Goal: Browse casually

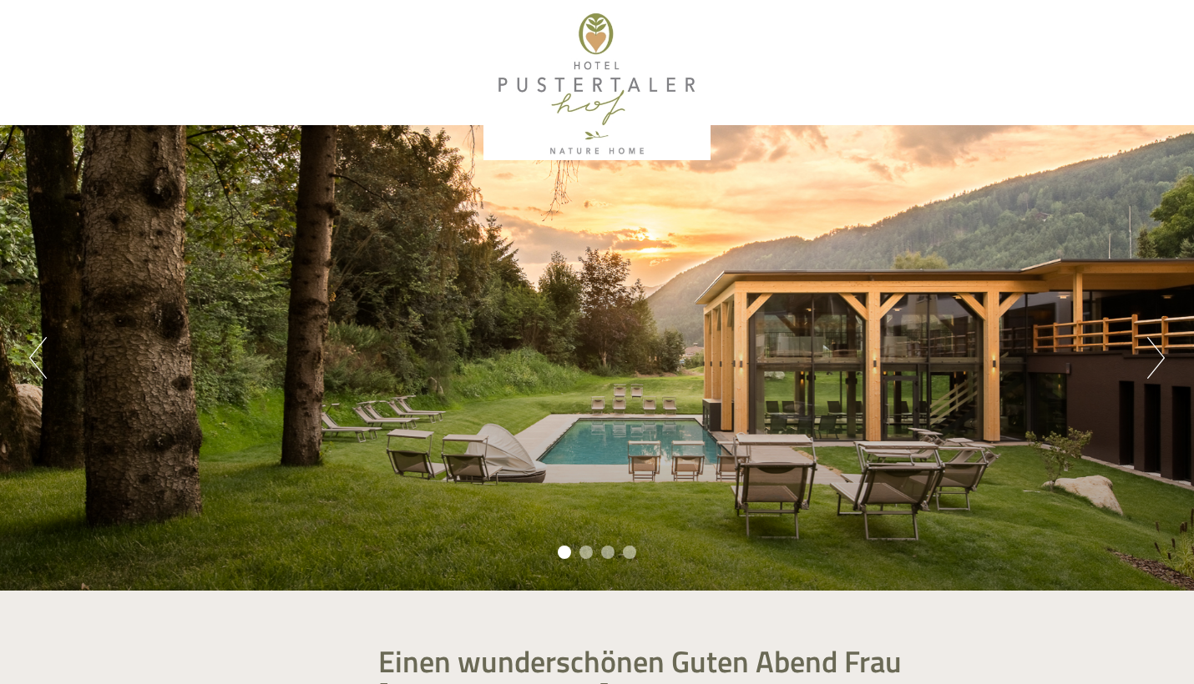
scroll to position [1077, 0]
click at [1151, 368] on button "Next" at bounding box center [1156, 358] width 18 height 42
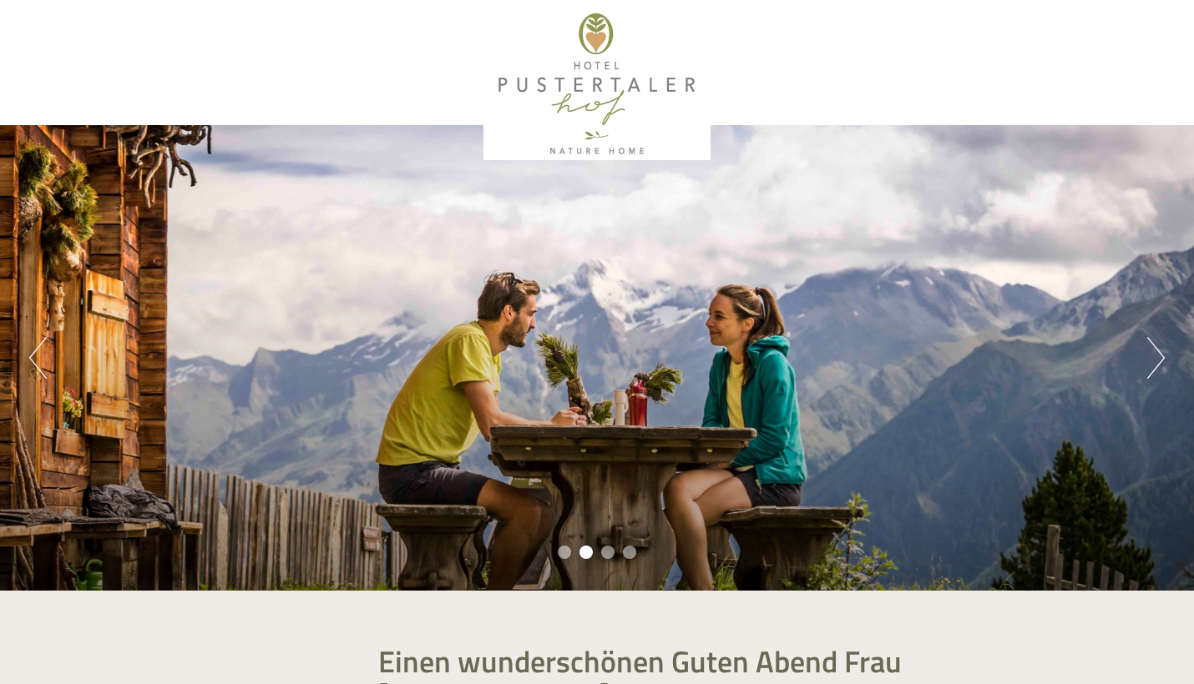
click at [1151, 366] on button "Next" at bounding box center [1156, 358] width 18 height 42
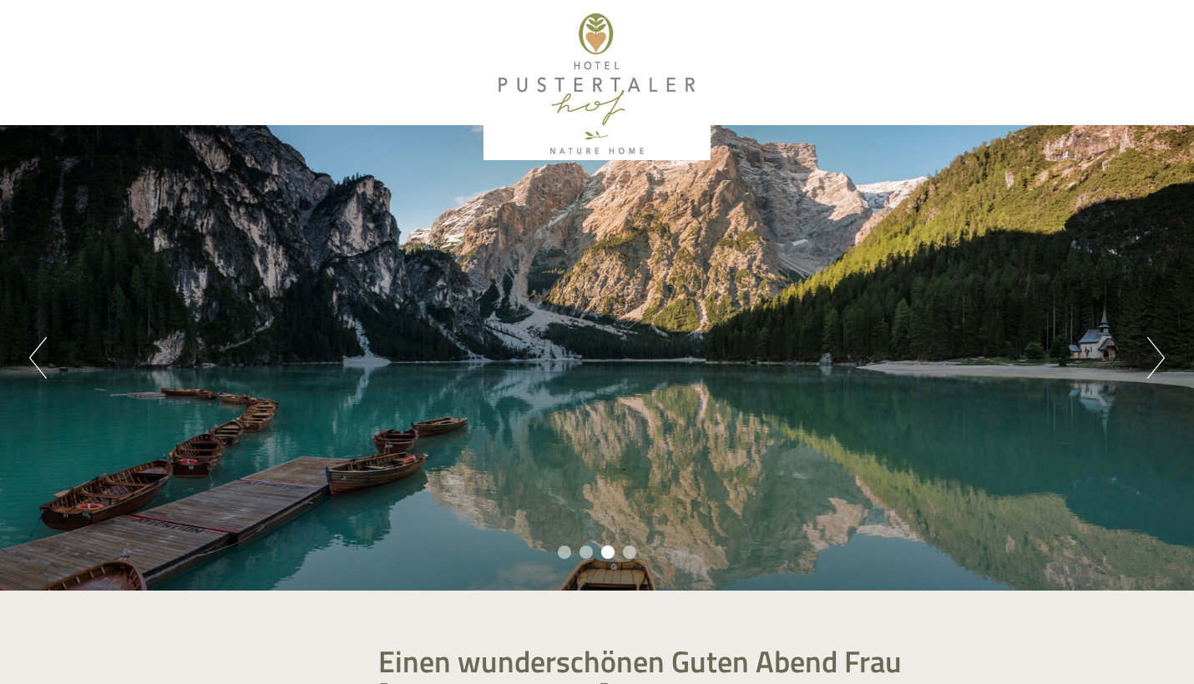
click at [1151, 366] on button "Next" at bounding box center [1156, 358] width 18 height 42
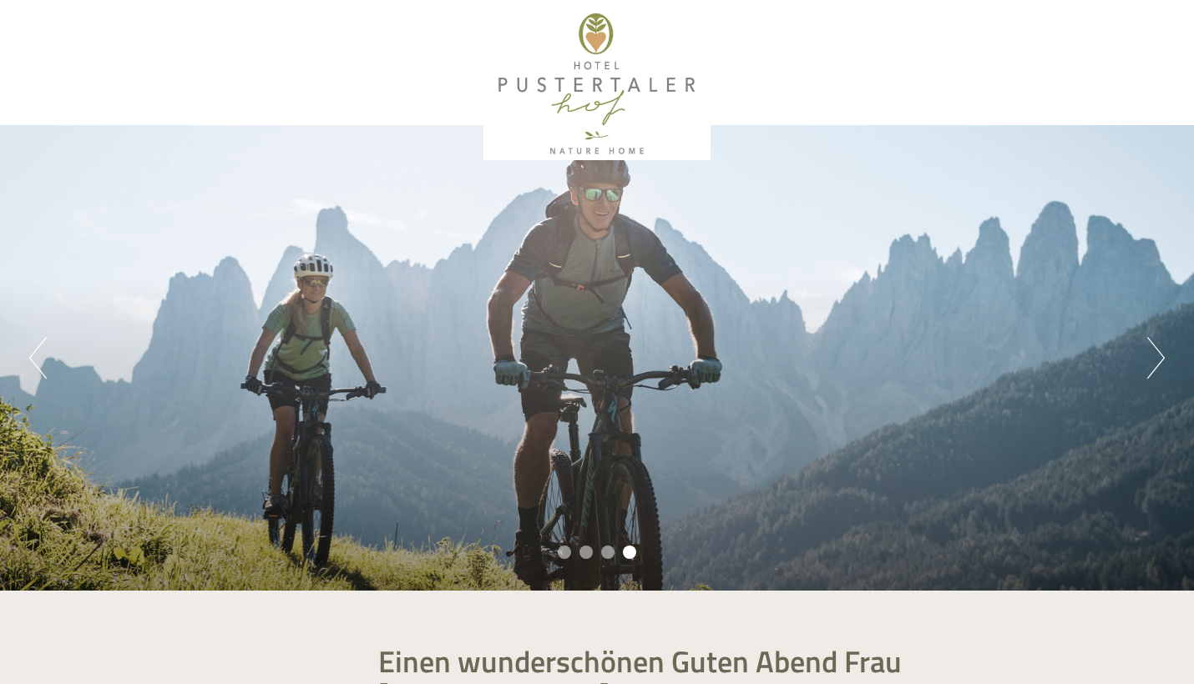
click at [1150, 366] on button "Next" at bounding box center [1156, 358] width 18 height 42
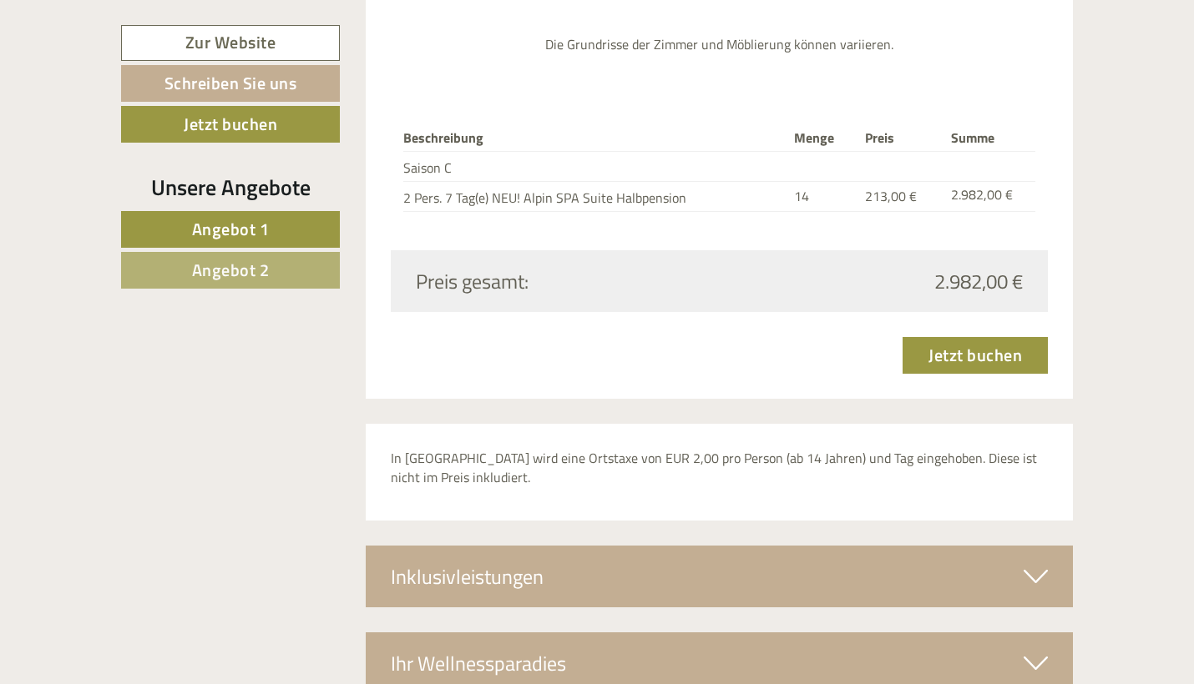
scroll to position [3783, 0]
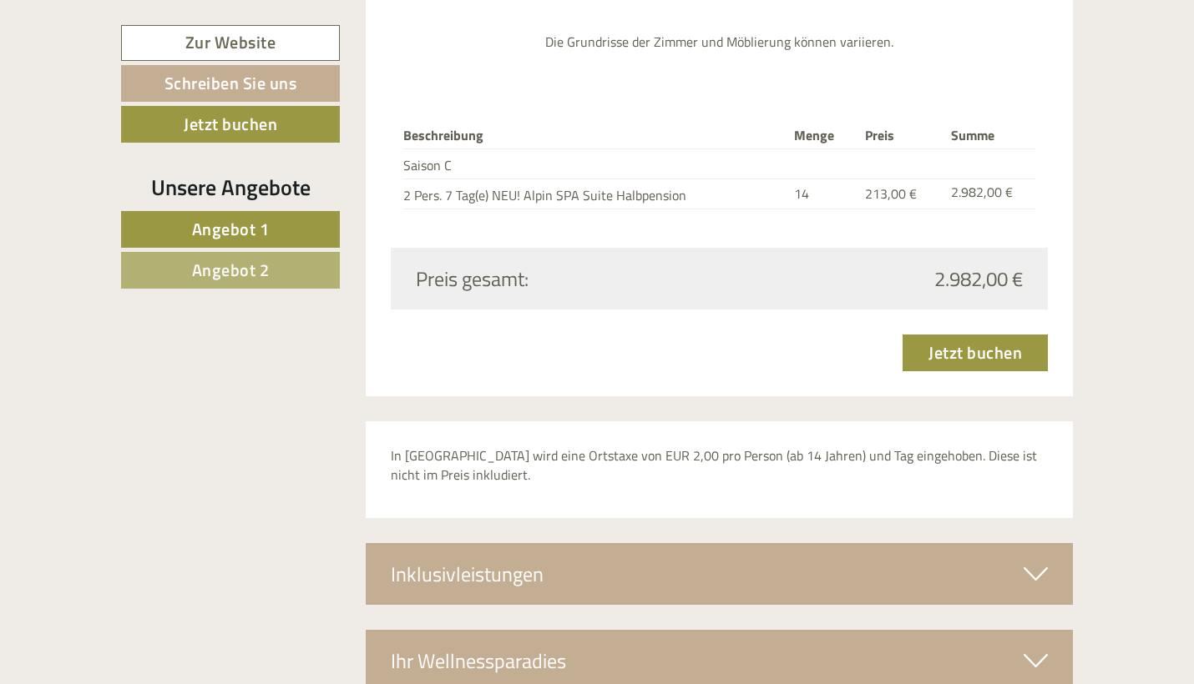
click at [740, 543] on div "Inklusivleistungen" at bounding box center [720, 574] width 708 height 62
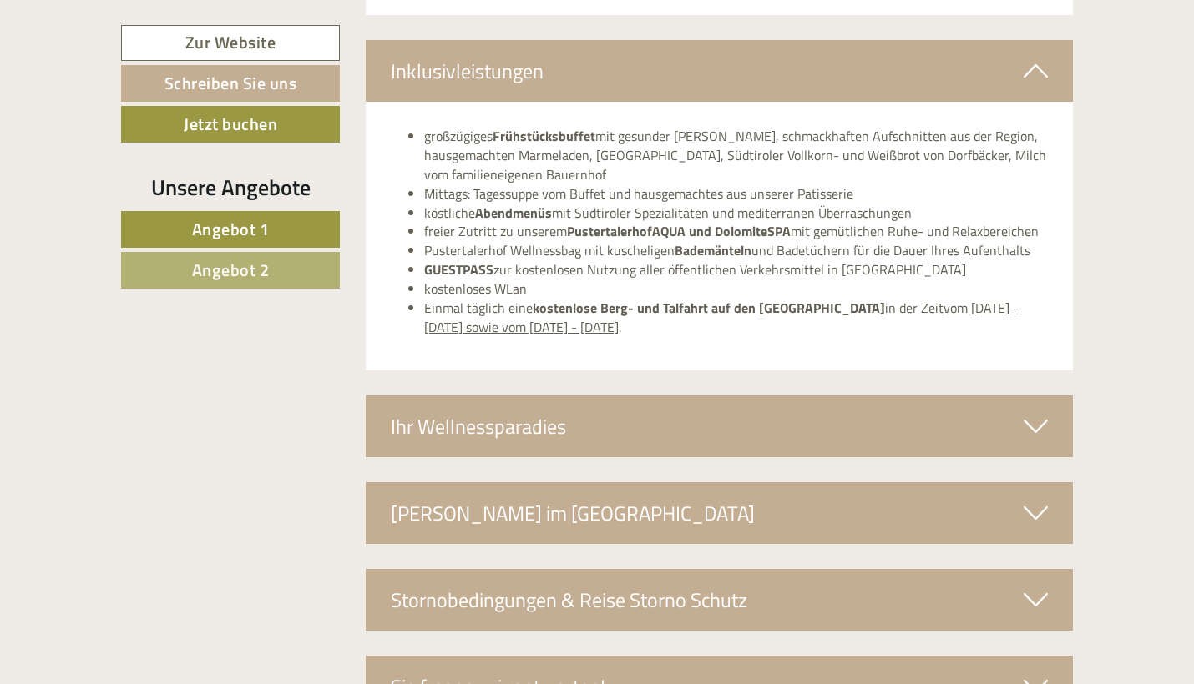
scroll to position [4287, 0]
click at [569, 396] on div "Ihr Wellnessparadies" at bounding box center [720, 427] width 708 height 62
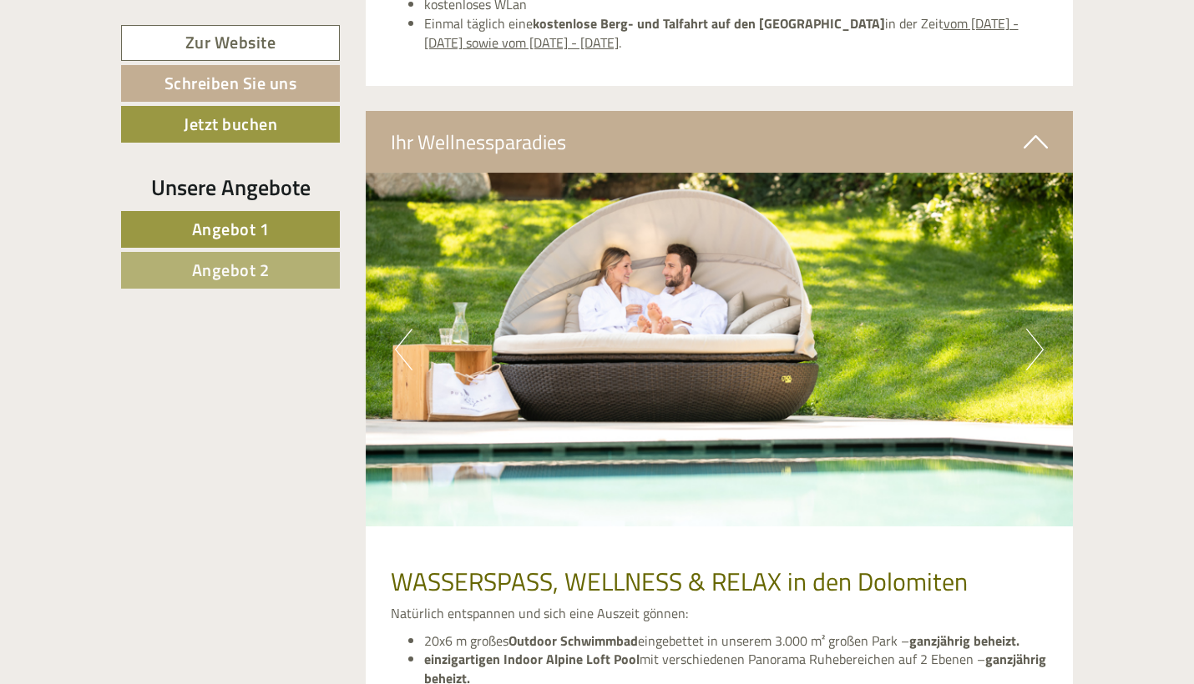
scroll to position [4570, 0]
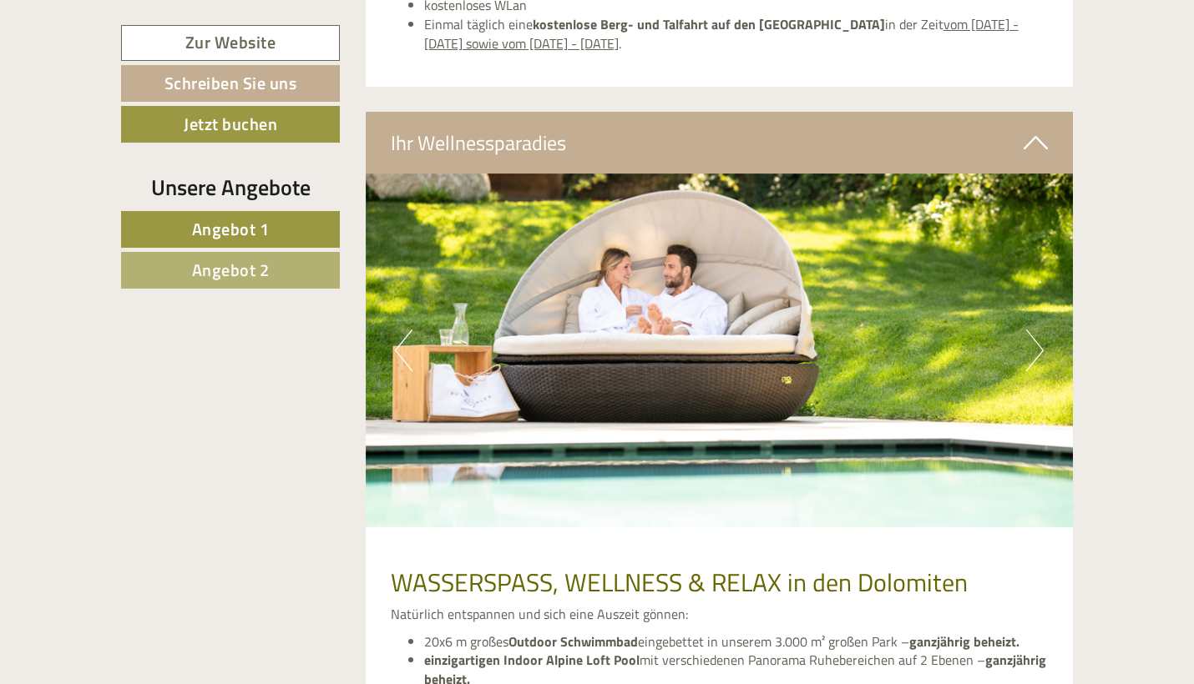
click at [1027, 330] on button "Next" at bounding box center [1035, 351] width 18 height 42
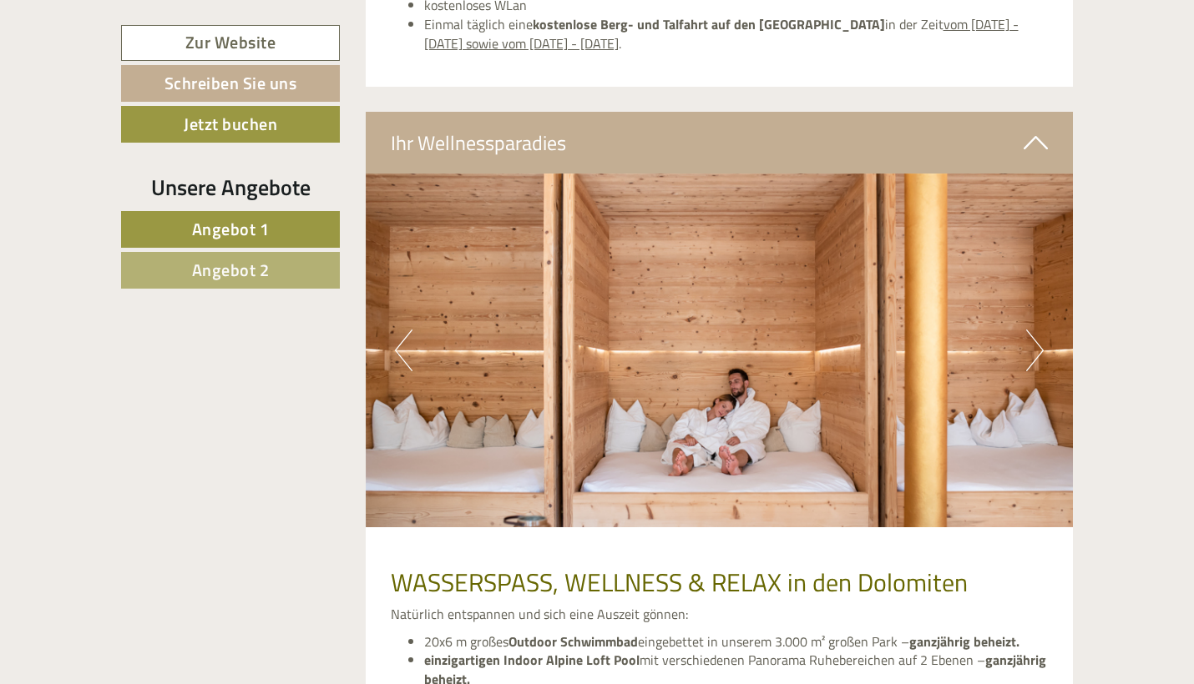
click at [1028, 330] on button "Next" at bounding box center [1035, 351] width 18 height 42
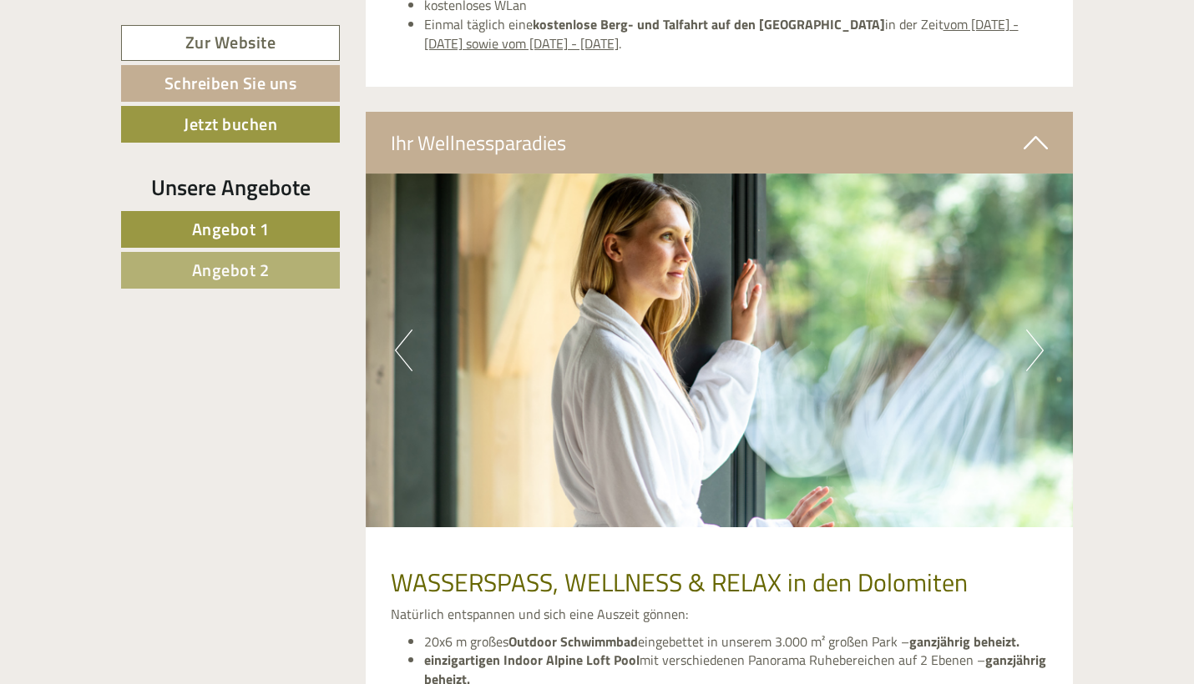
click at [1029, 330] on button "Next" at bounding box center [1035, 351] width 18 height 42
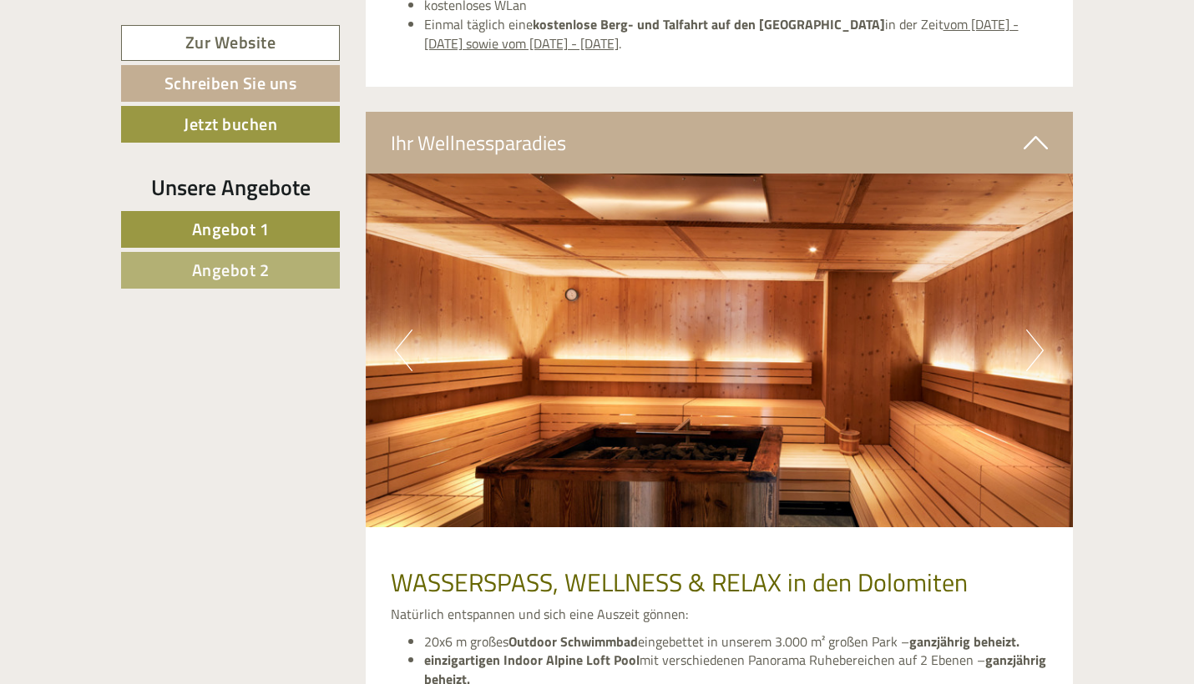
click at [1029, 330] on button "Next" at bounding box center [1035, 351] width 18 height 42
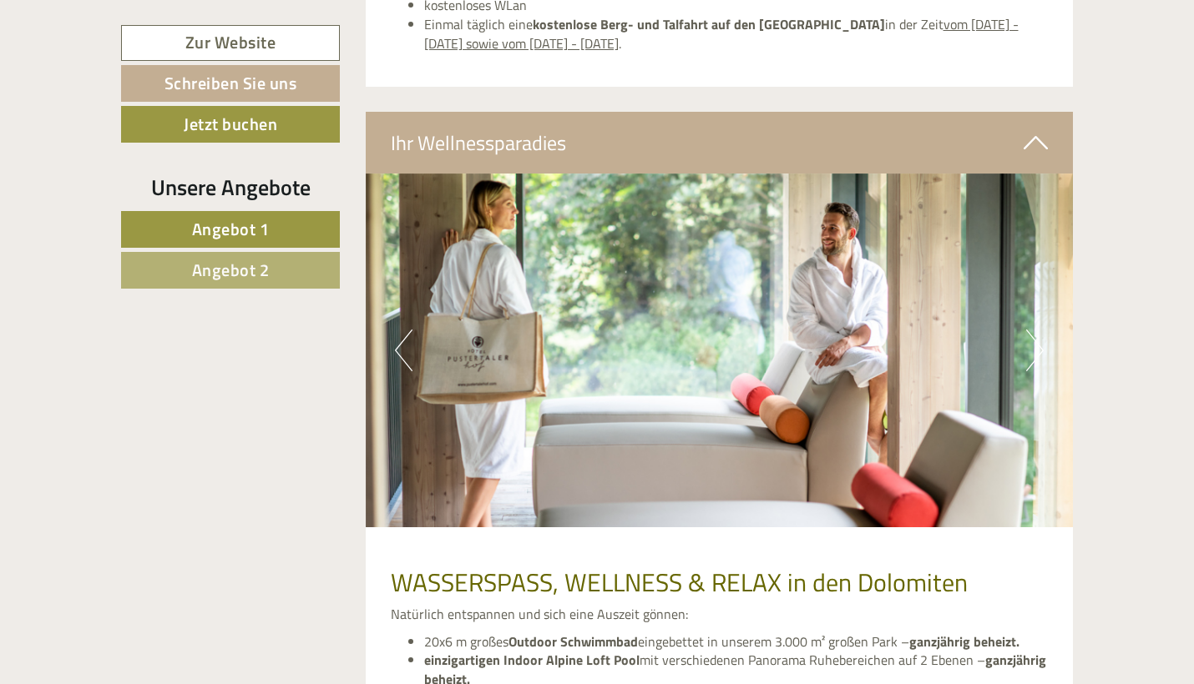
click at [1029, 330] on button "Next" at bounding box center [1035, 351] width 18 height 42
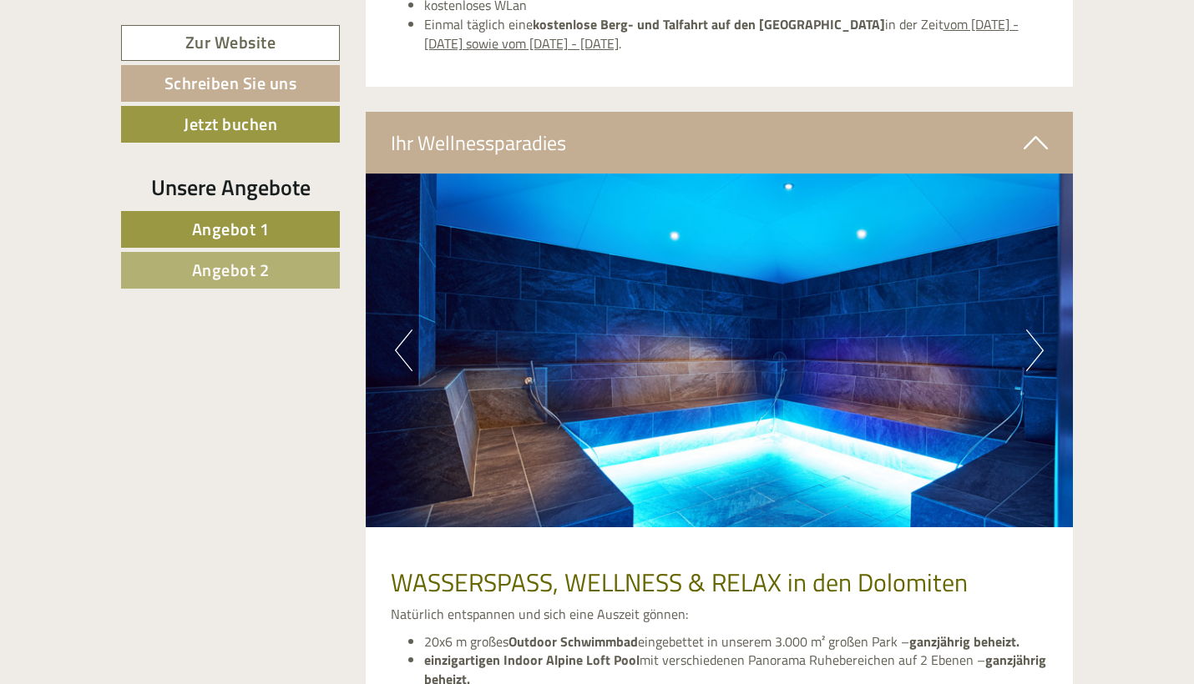
click at [1029, 330] on button "Next" at bounding box center [1035, 351] width 18 height 42
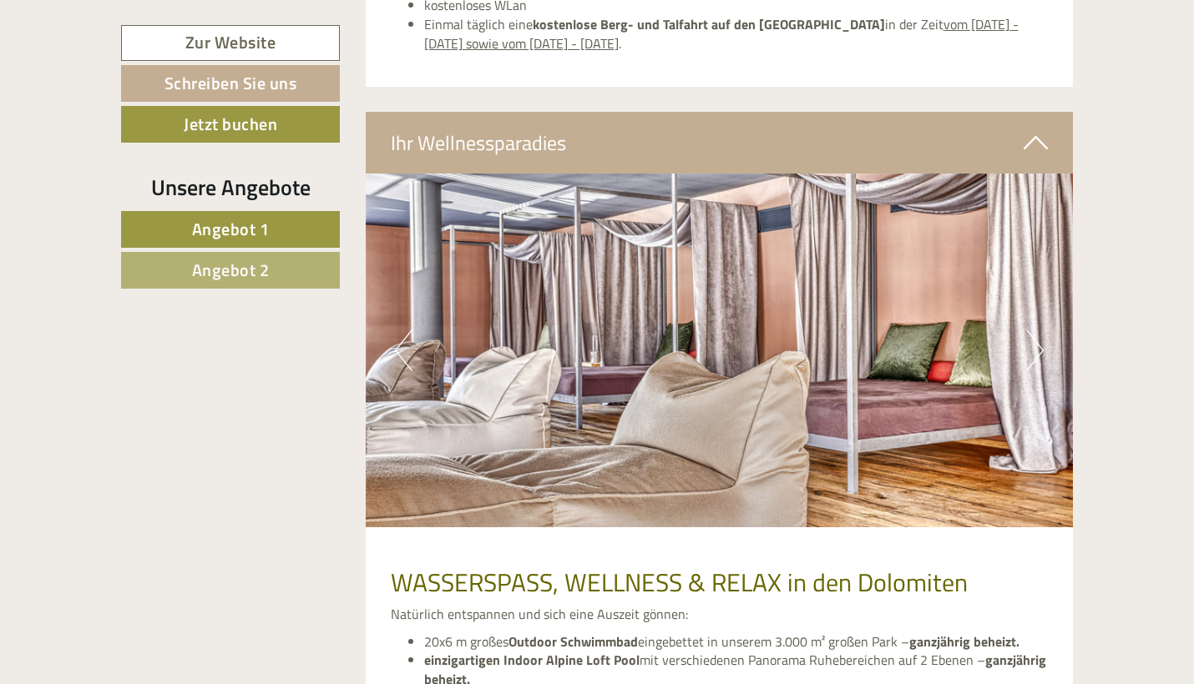
click at [1029, 330] on button "Next" at bounding box center [1035, 351] width 18 height 42
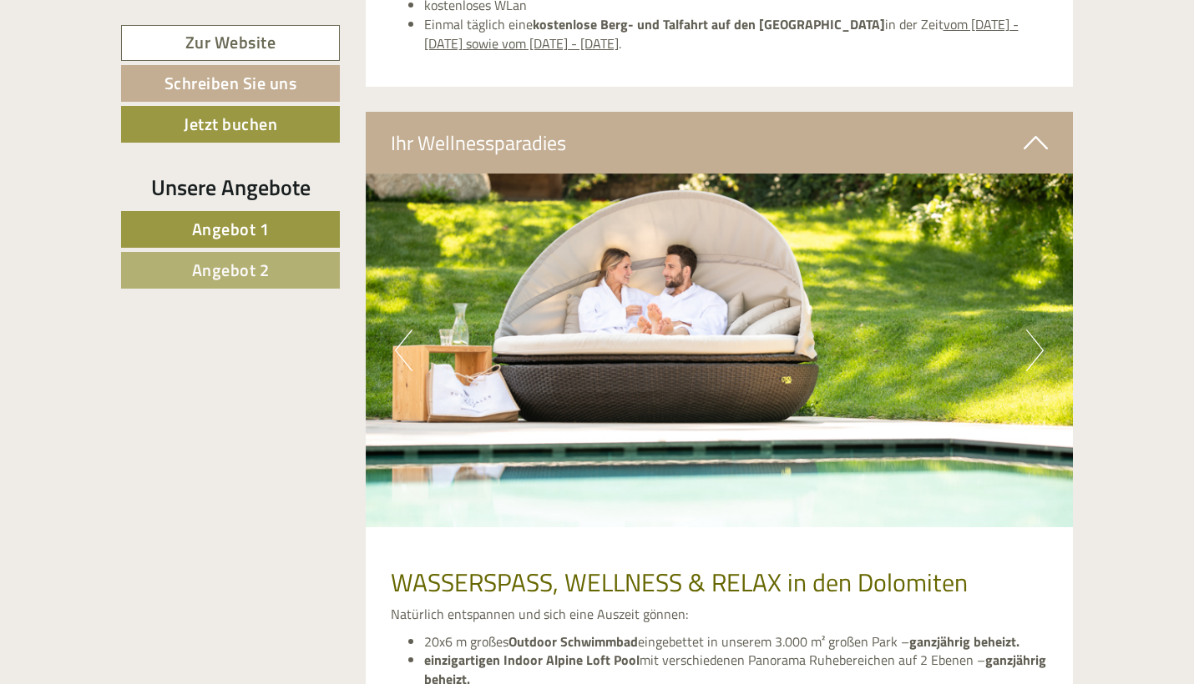
click at [1029, 330] on button "Next" at bounding box center [1035, 351] width 18 height 42
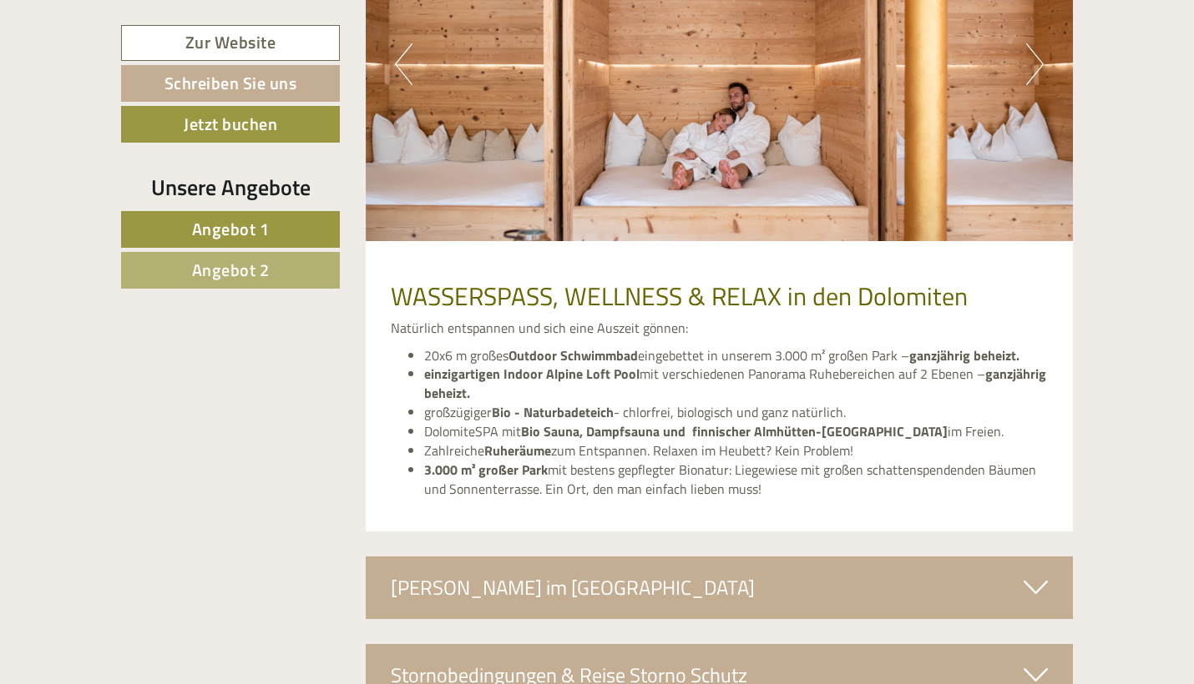
scroll to position [4857, 0]
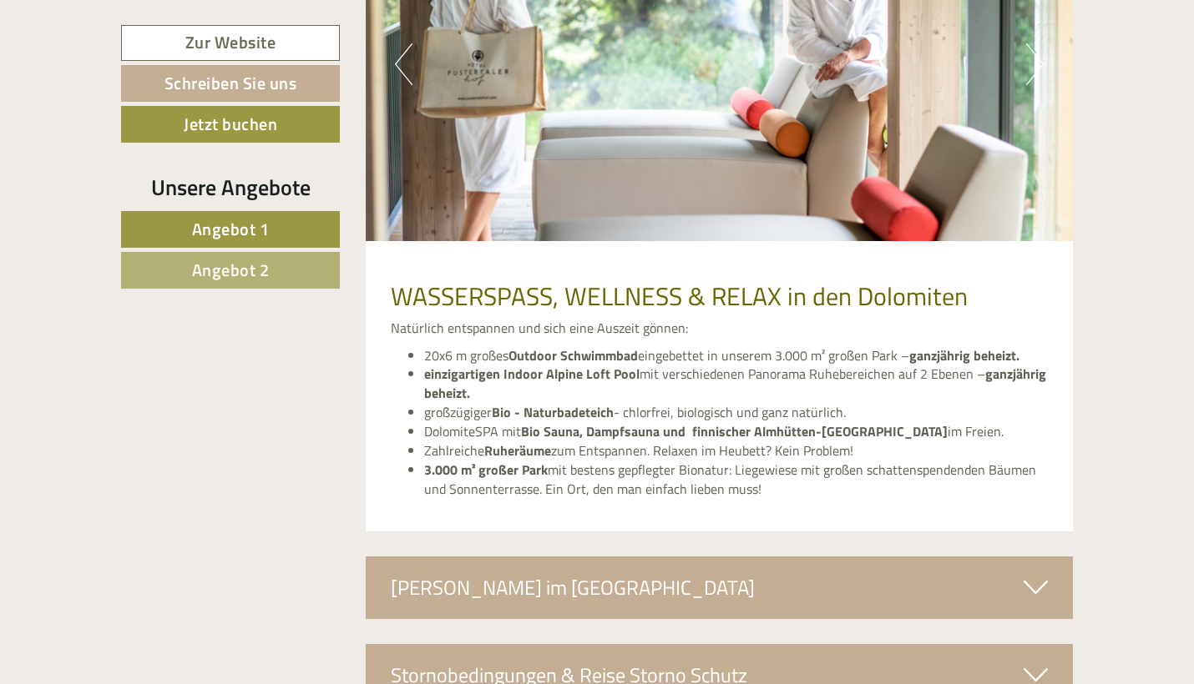
click at [990, 557] on div "[PERSON_NAME] im [GEOGRAPHIC_DATA]" at bounding box center [720, 588] width 708 height 62
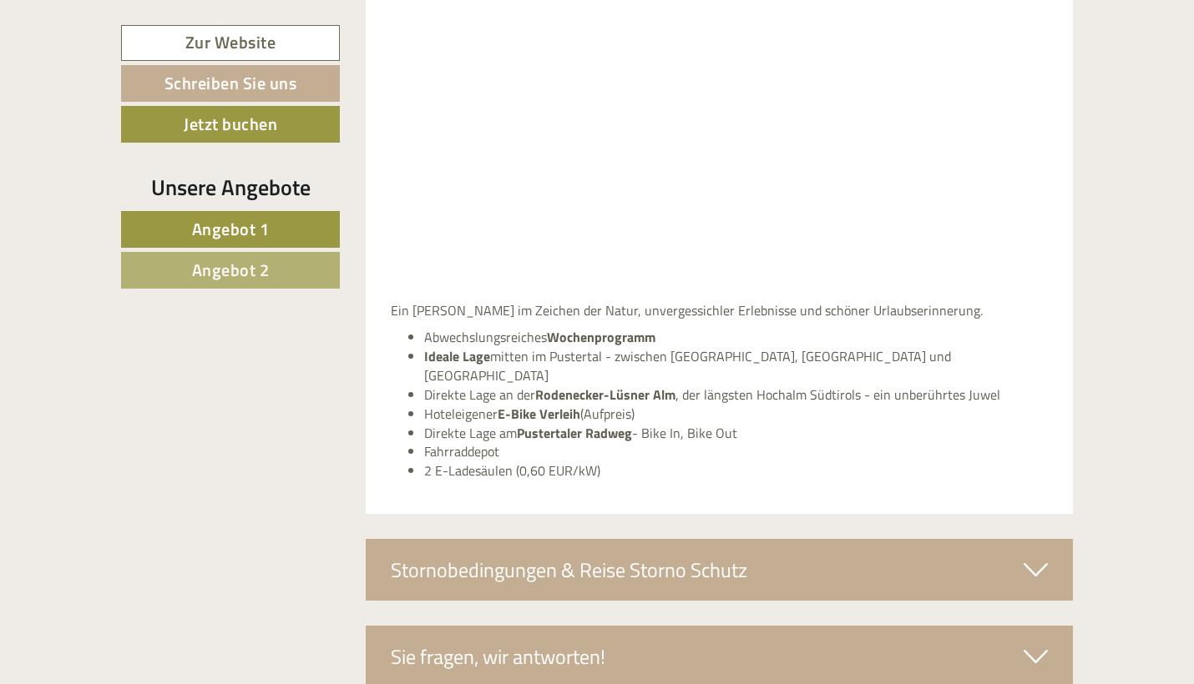
scroll to position [5673, 0]
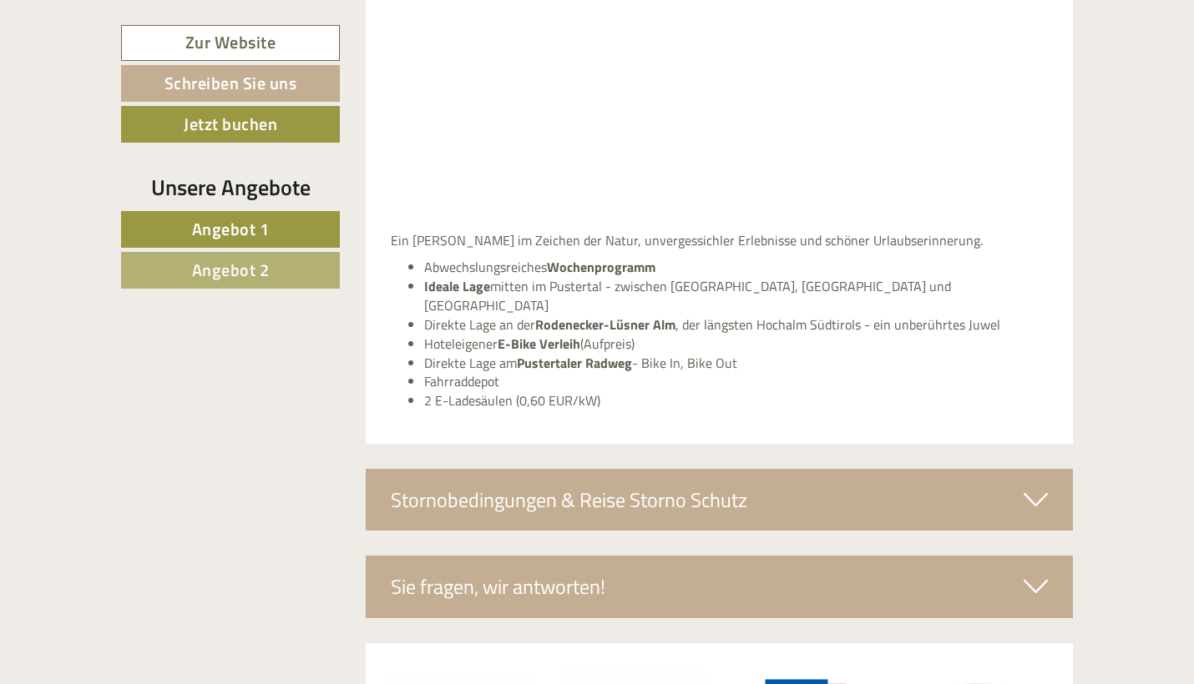
click at [934, 469] on div "Stornobedingungen & Reise Storno Schutz" at bounding box center [720, 500] width 708 height 62
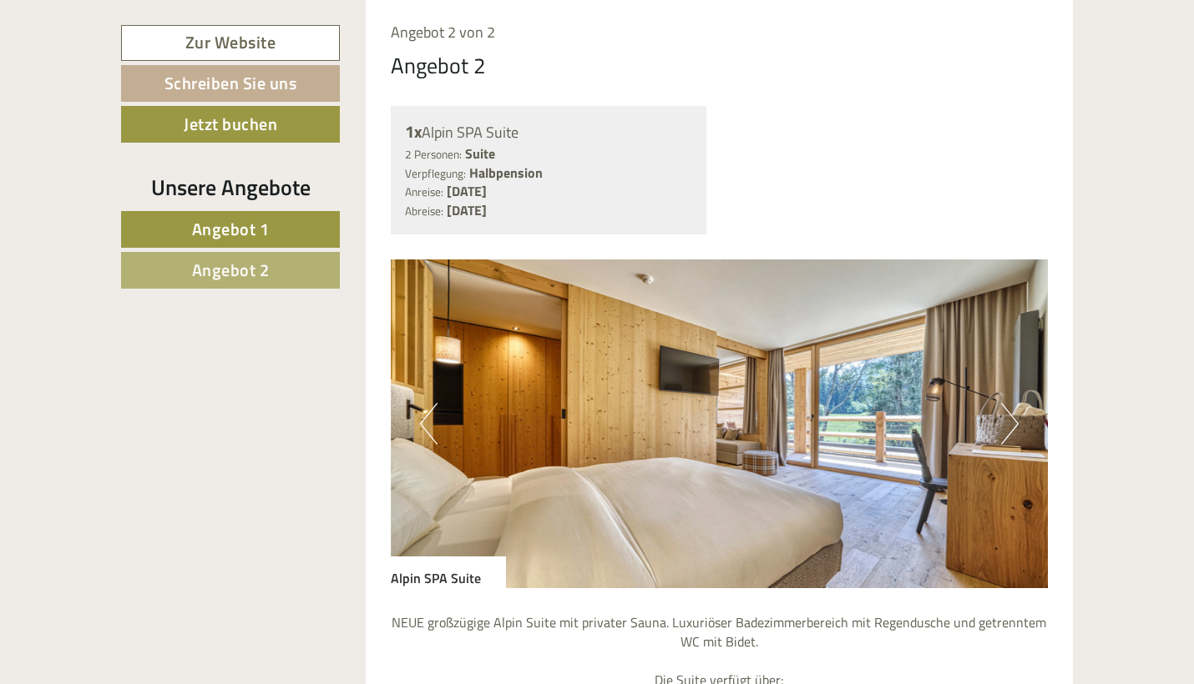
scroll to position [2783, 0]
click at [1008, 403] on button "Next" at bounding box center [1010, 424] width 18 height 42
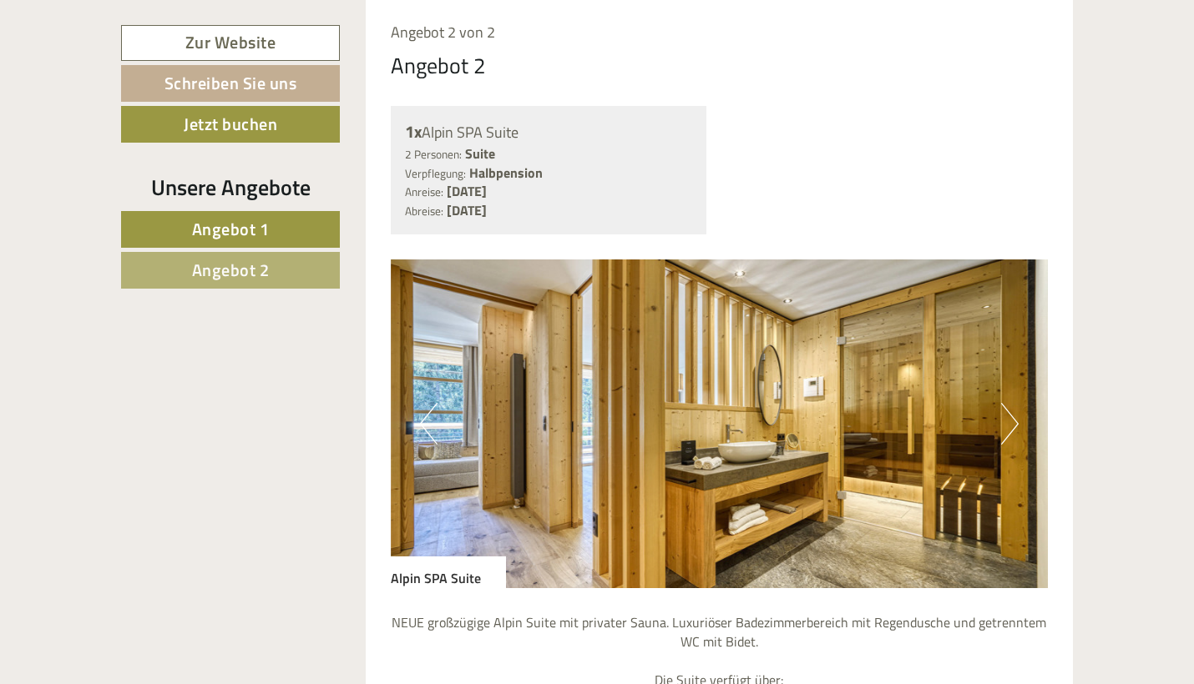
click at [1009, 403] on button "Next" at bounding box center [1010, 424] width 18 height 42
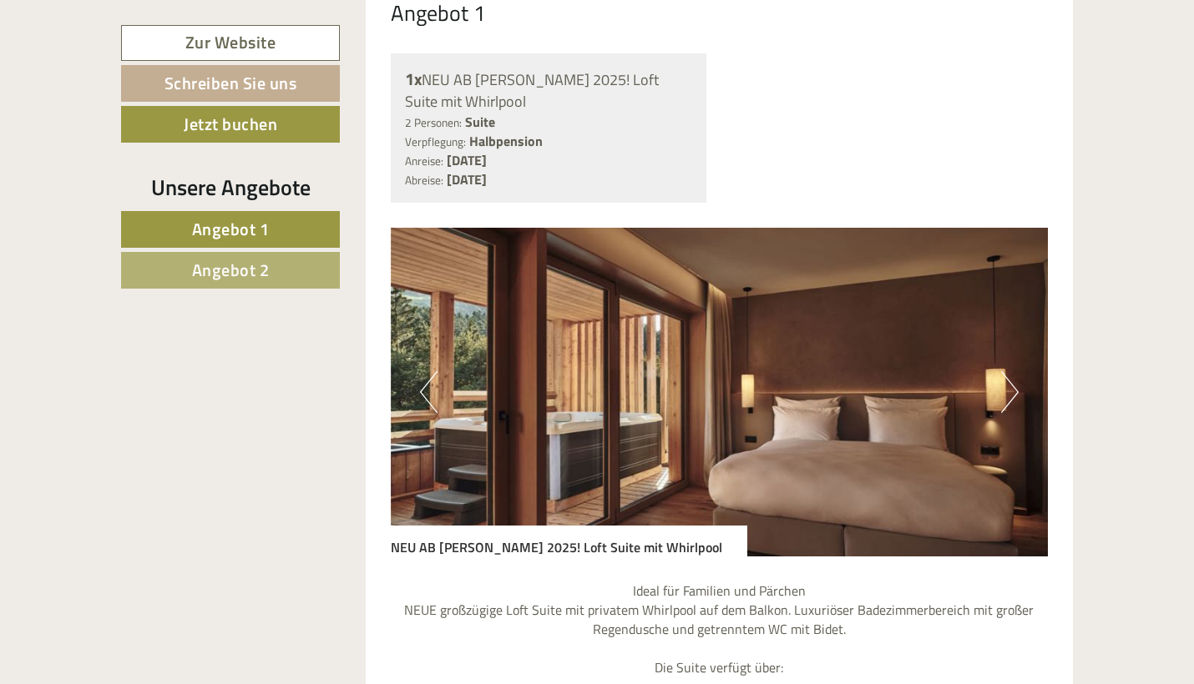
scroll to position [1354, 0]
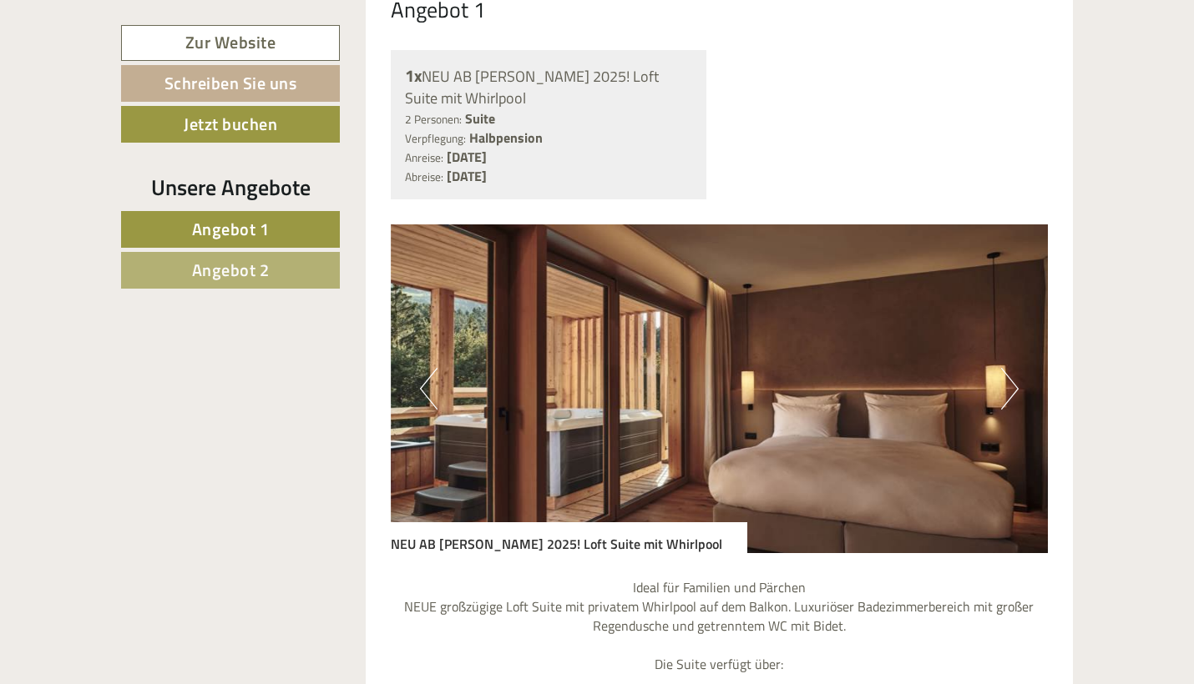
click at [1014, 368] on button "Next" at bounding box center [1010, 389] width 18 height 42
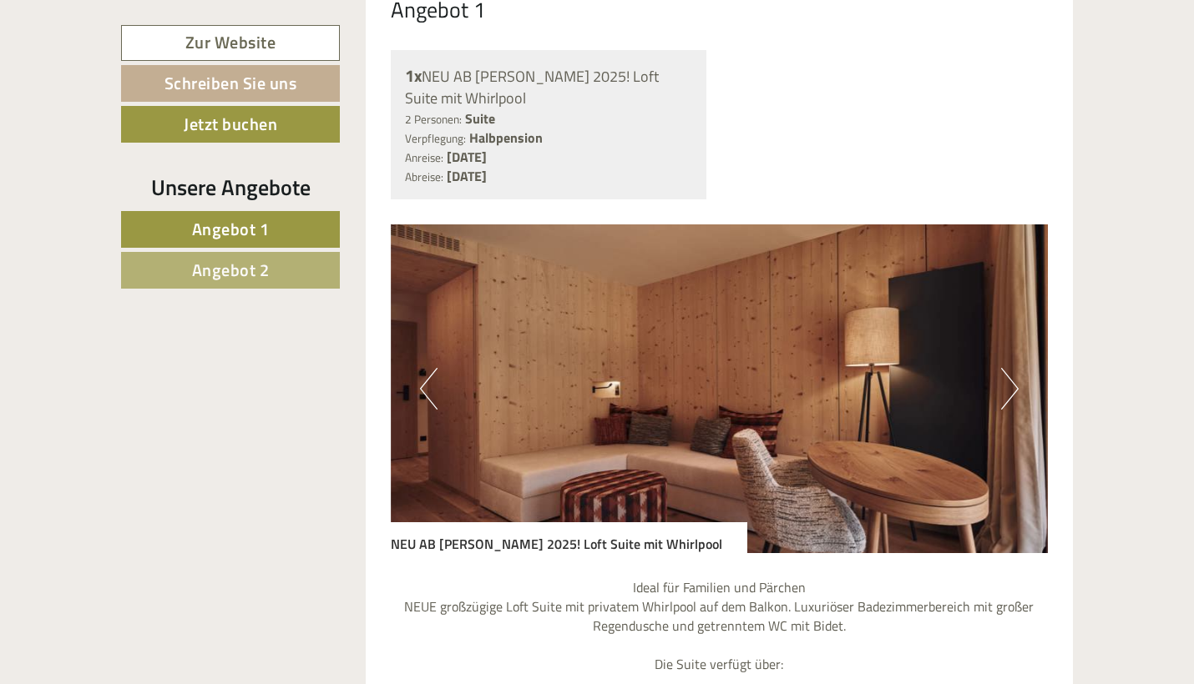
click at [1014, 368] on button "Next" at bounding box center [1010, 389] width 18 height 42
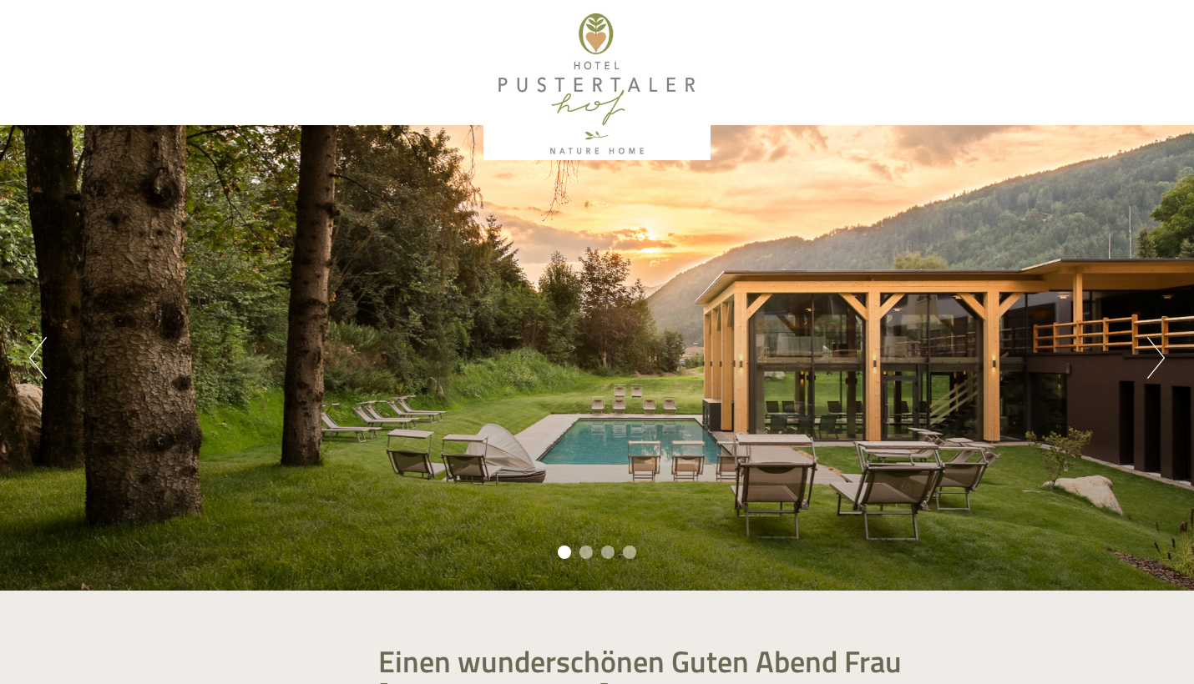
scroll to position [0, 0]
